Goal: Use online tool/utility: Use online tool/utility

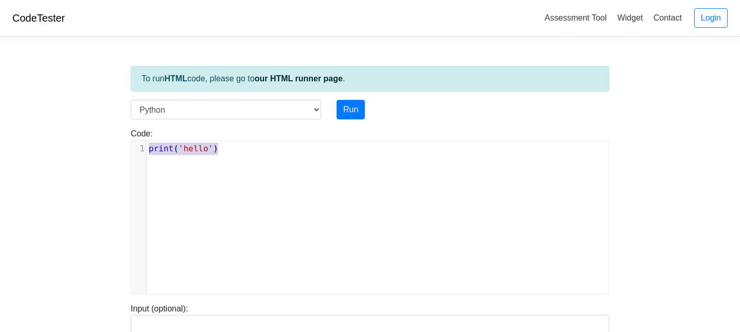
scroll to position [62, 0]
click at [147, 153] on div "1 print ( 'hello' )" at bounding box center [378, 149] width 462 height 12
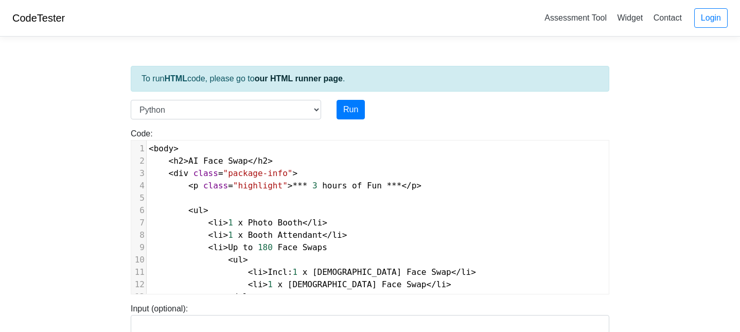
scroll to position [135, 0]
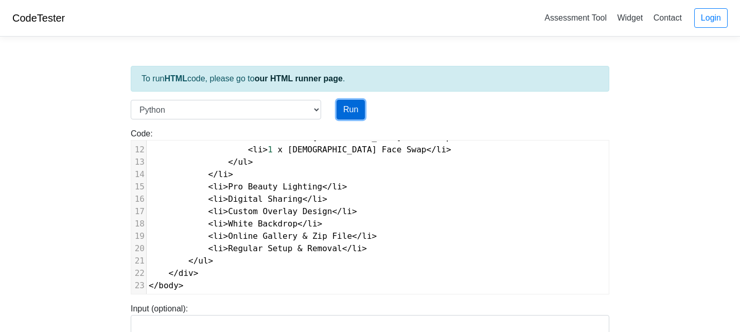
click at [352, 108] on button "Run" at bounding box center [351, 110] width 28 height 20
type input "[URL][DOMAIN_NAME]"
type textarea "Submission status: Runtime Error (NZEC) Stderr: File "script.py", line 1 <body>…"
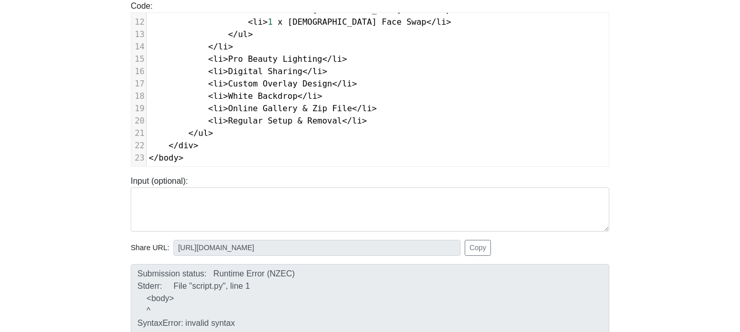
scroll to position [0, 0]
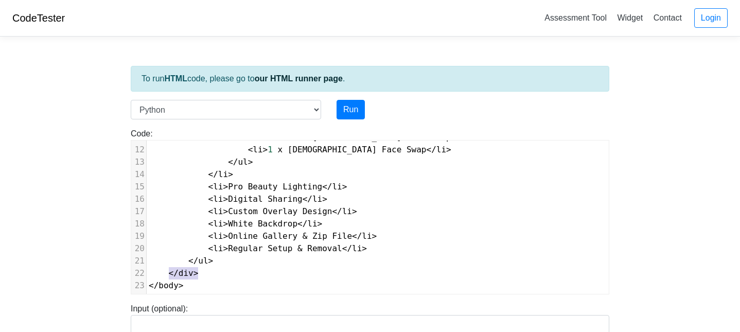
type textarea "</body>"
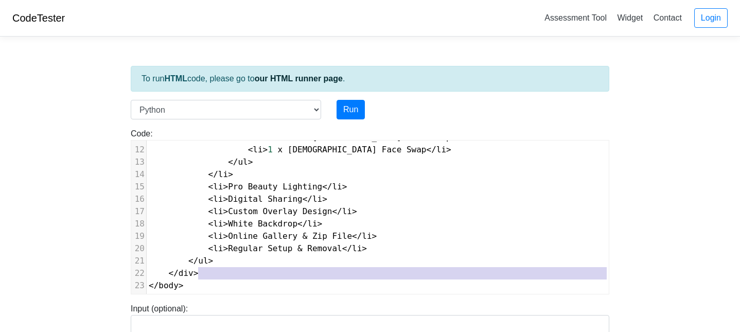
drag, startPoint x: 205, startPoint y: 274, endPoint x: 145, endPoint y: 283, distance: 61.4
click at [147, 283] on div "1 < body > 2 < h2 > AI Face Swap </ h2 > 3 < div class = "package-info" > 4 < p…" at bounding box center [378, 150] width 462 height 284
type textarea "</div> </body>"
drag, startPoint x: 189, startPoint y: 283, endPoint x: 145, endPoint y: 276, distance: 44.9
click at [147, 276] on div "1 < body > 2 < h2 > AI Face Swap </ h2 > 3 < div class = "package-info" > 4 < p…" at bounding box center [378, 150] width 462 height 284
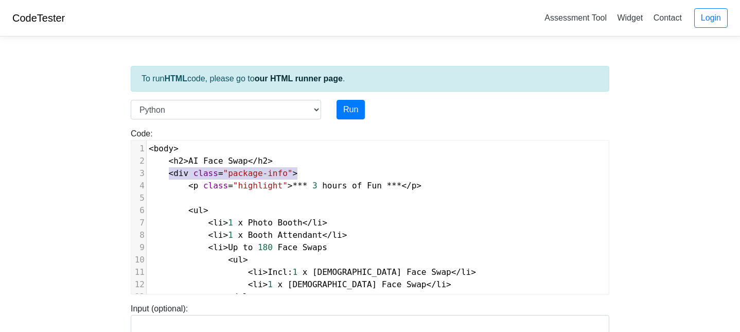
type textarea "<div class="package-info">"
drag, startPoint x: 318, startPoint y: 178, endPoint x: 163, endPoint y: 170, distance: 155.7
click at [163, 170] on pre "< div class = "package-info" >" at bounding box center [378, 173] width 462 height 12
click at [192, 180] on pre "< p class = "highlight" >*** 3 hours of Fun ***</ p >" at bounding box center [378, 186] width 462 height 12
click at [185, 204] on pre at bounding box center [378, 198] width 462 height 12
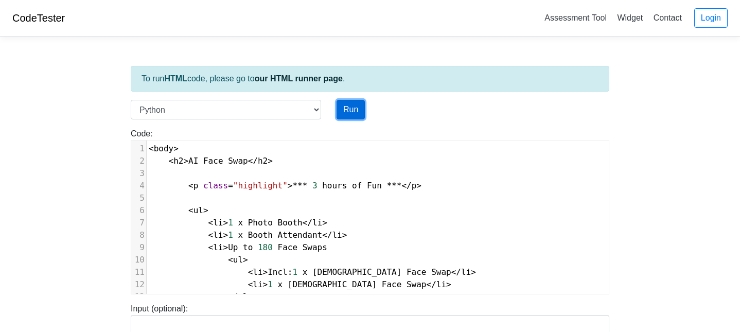
click at [353, 110] on button "Run" at bounding box center [351, 110] width 28 height 20
type input "[URL][DOMAIN_NAME]"
type textarea "Submission status: Runtime Error (NZEC) Stderr: File "script.py", line 1 <body>…"
